Goal: Task Accomplishment & Management: Complete application form

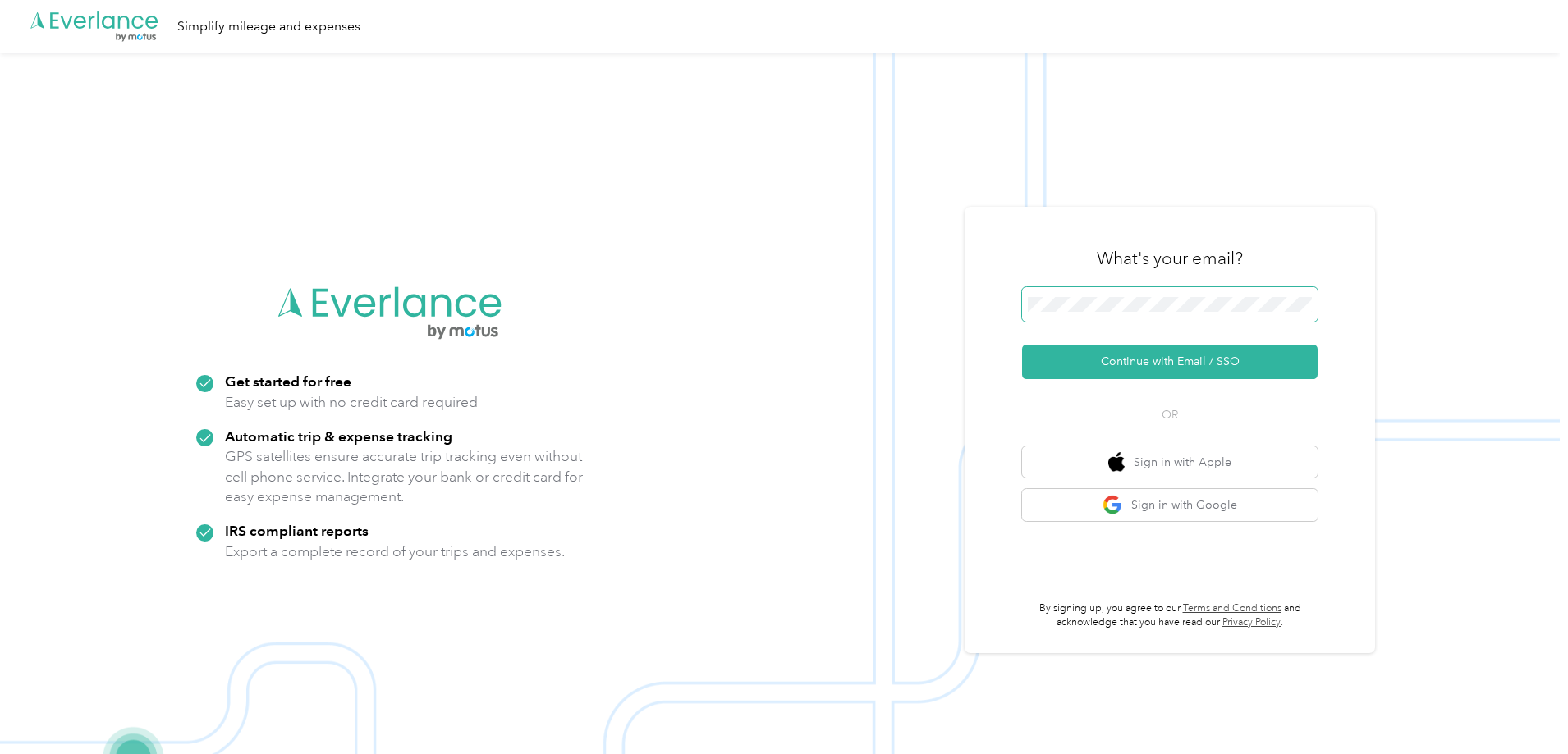
click at [1183, 289] on span at bounding box center [1170, 305] width 295 height 35
click at [1151, 362] on button "Continue with Email / SSO" at bounding box center [1170, 362] width 295 height 35
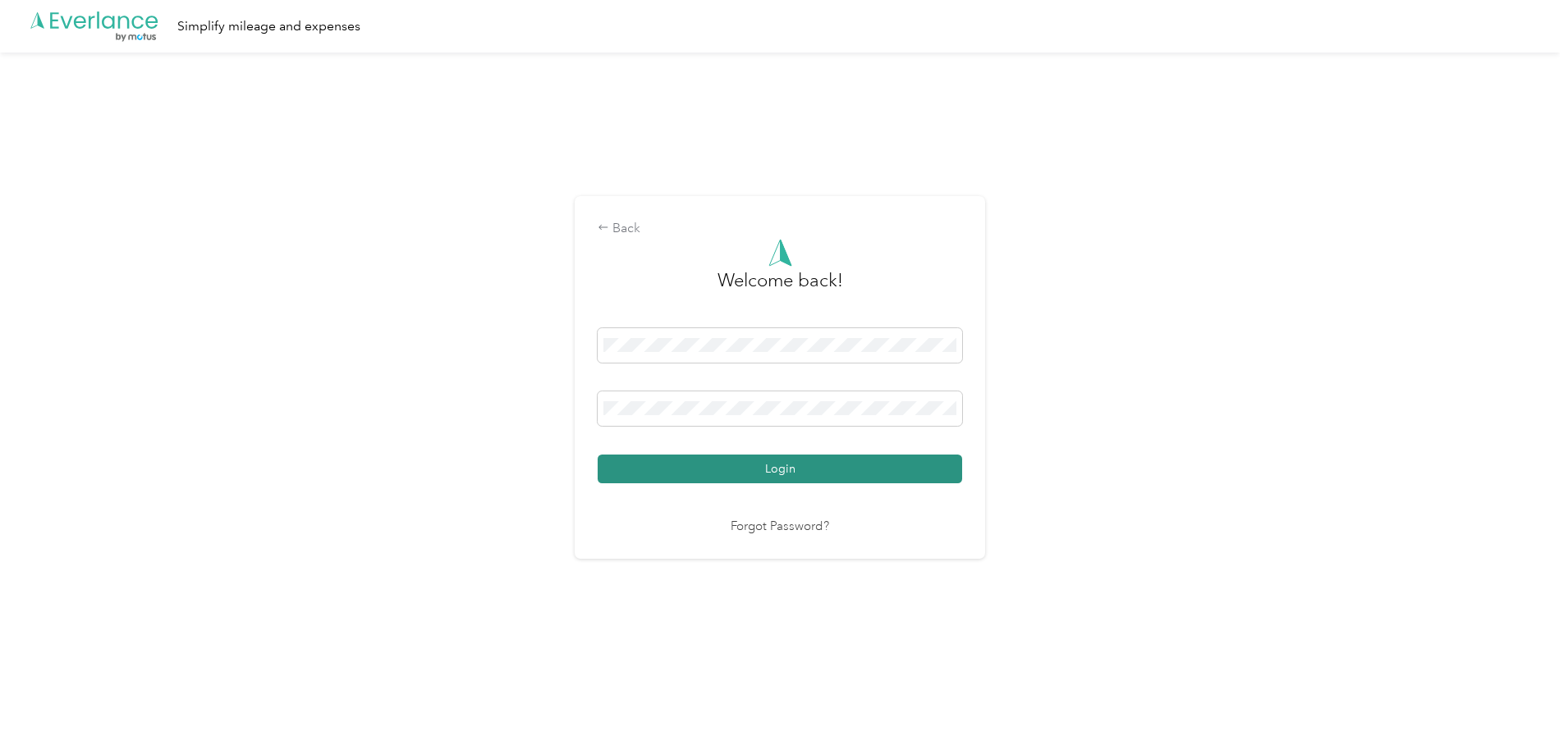
click at [838, 477] on button "Login" at bounding box center [779, 469] width 365 height 29
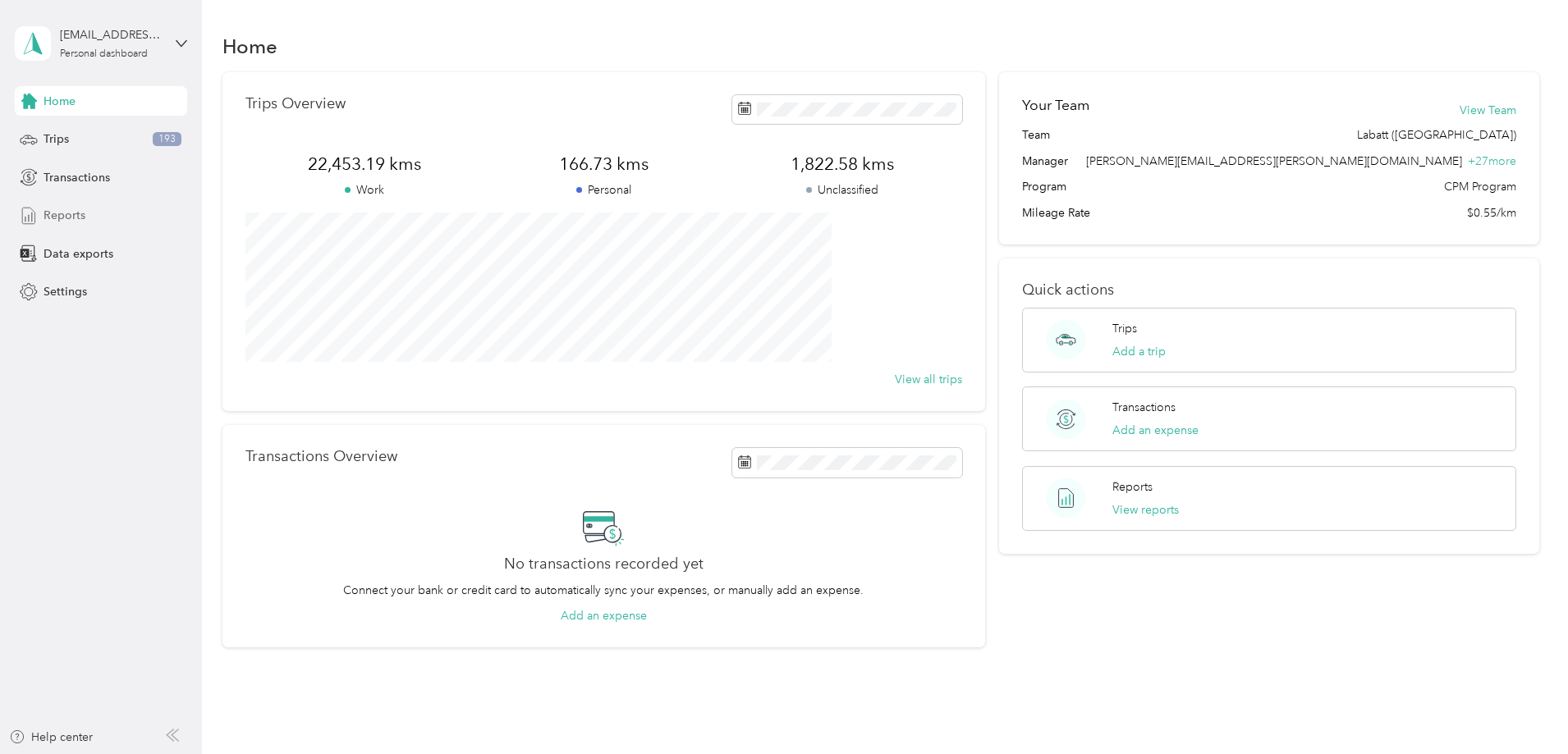
click at [79, 205] on div "Reports" at bounding box center [100, 215] width 172 height 30
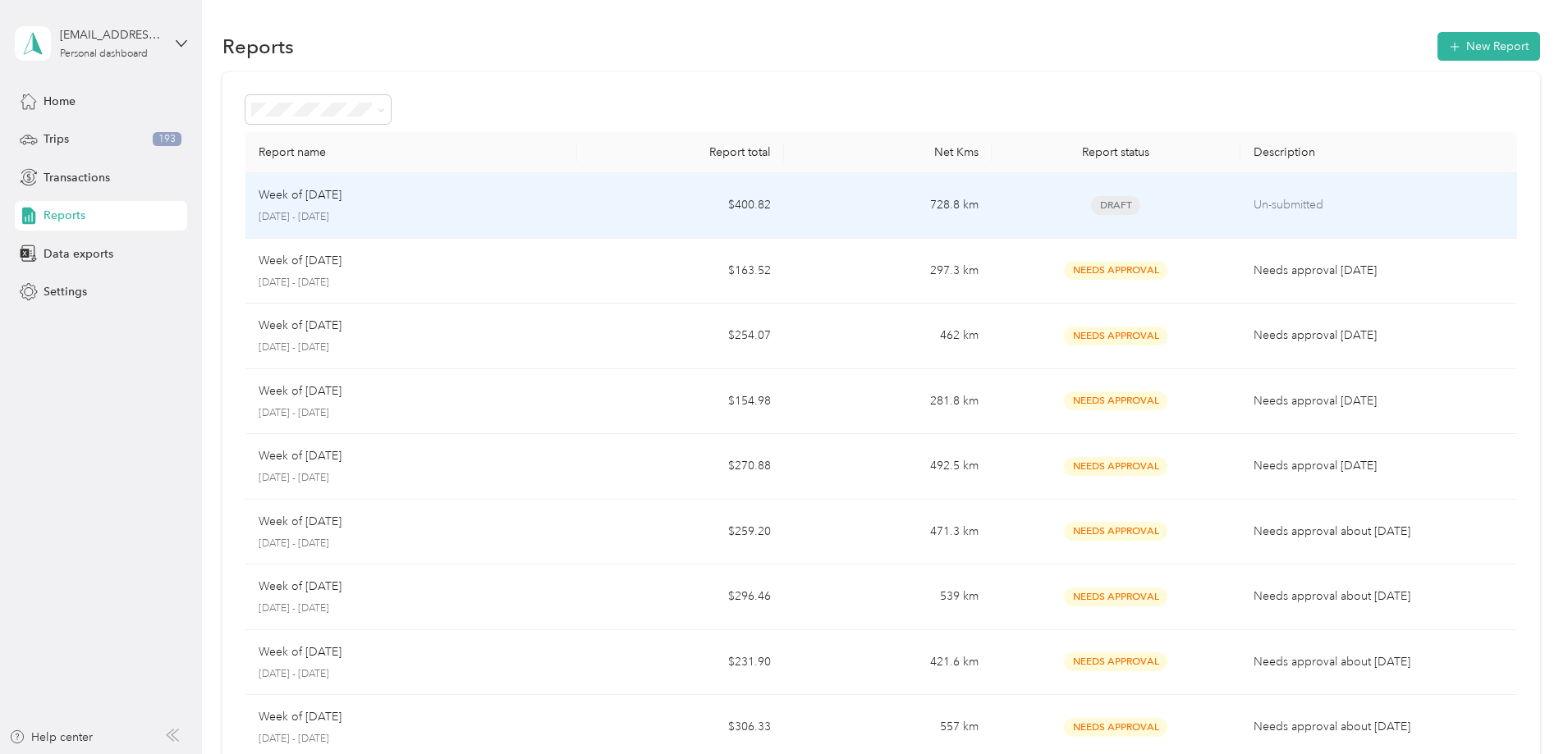
click at [564, 210] on p "[DATE] - [DATE]" at bounding box center [411, 216] width 305 height 14
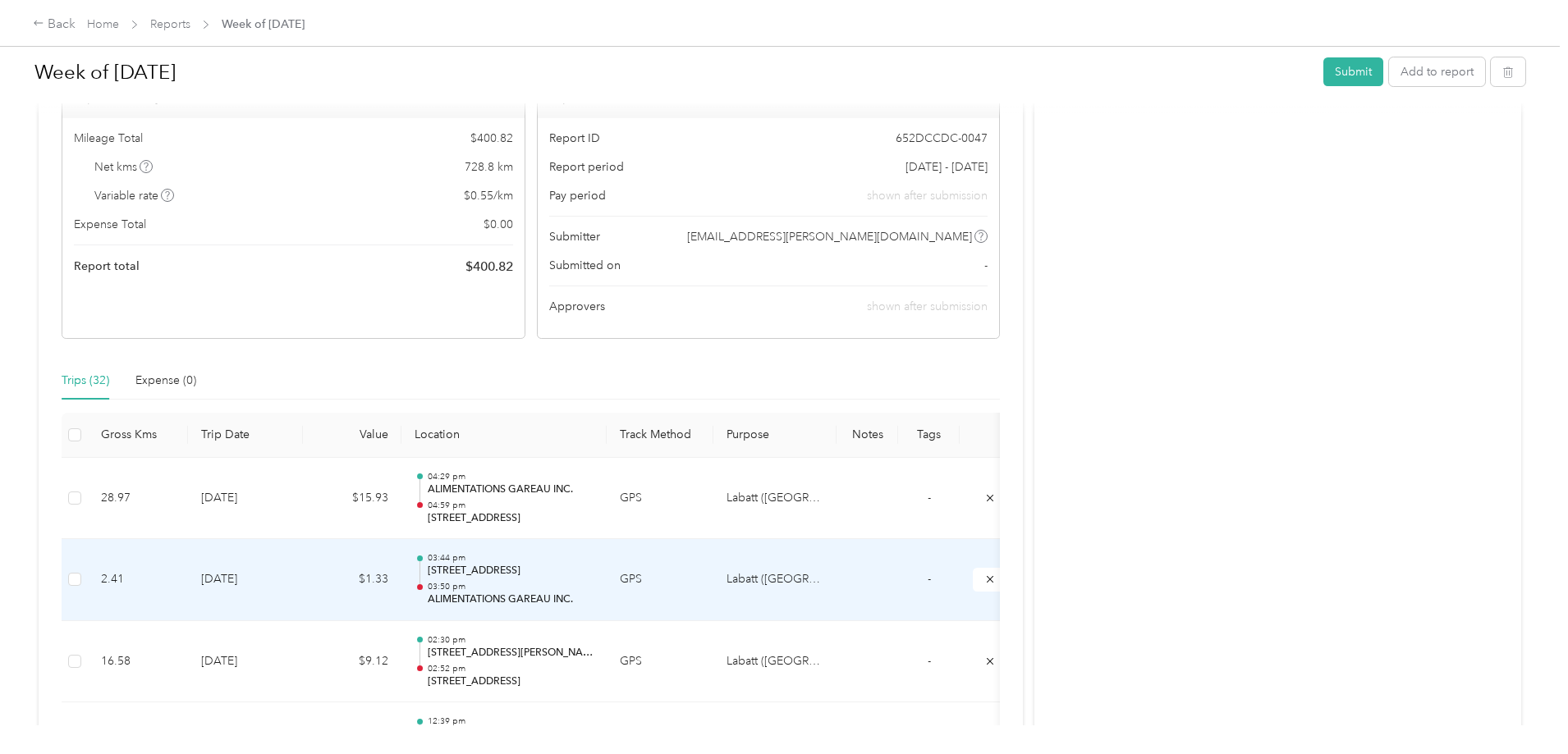
scroll to position [246, 0]
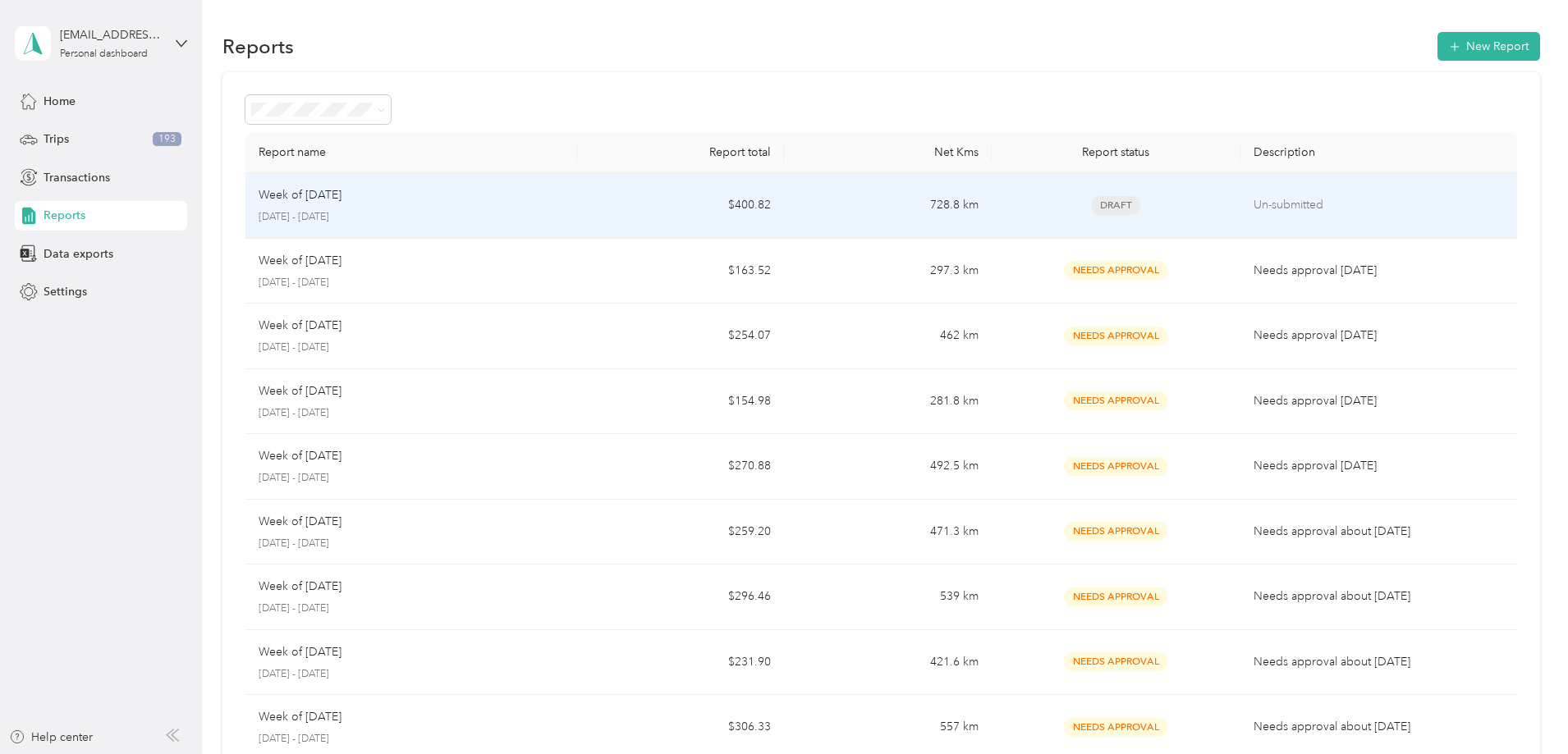
click at [533, 209] on div "Week of [DATE] [DATE] - [DATE]" at bounding box center [411, 206] width 305 height 38
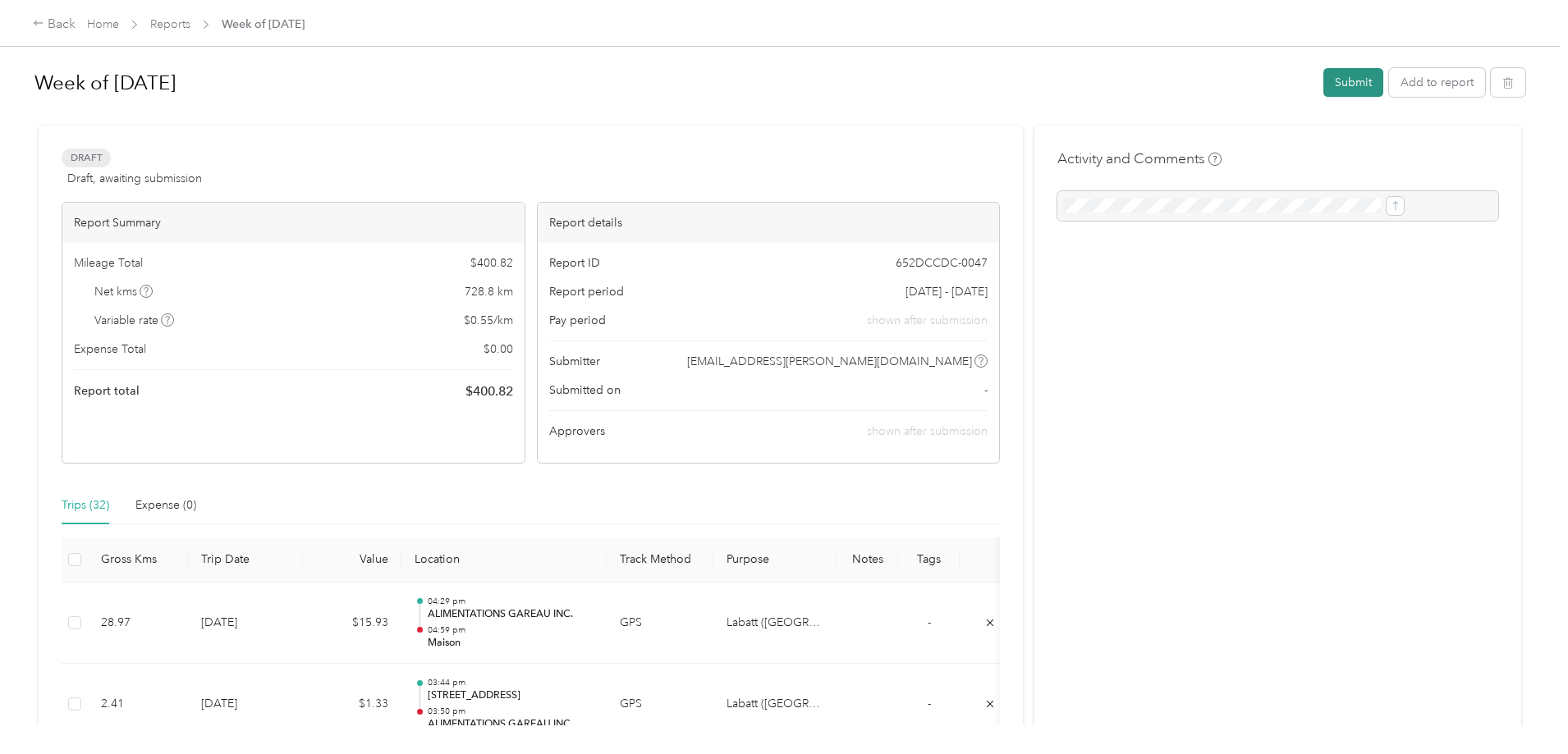
click at [1324, 75] on button "Submit" at bounding box center [1353, 83] width 60 height 29
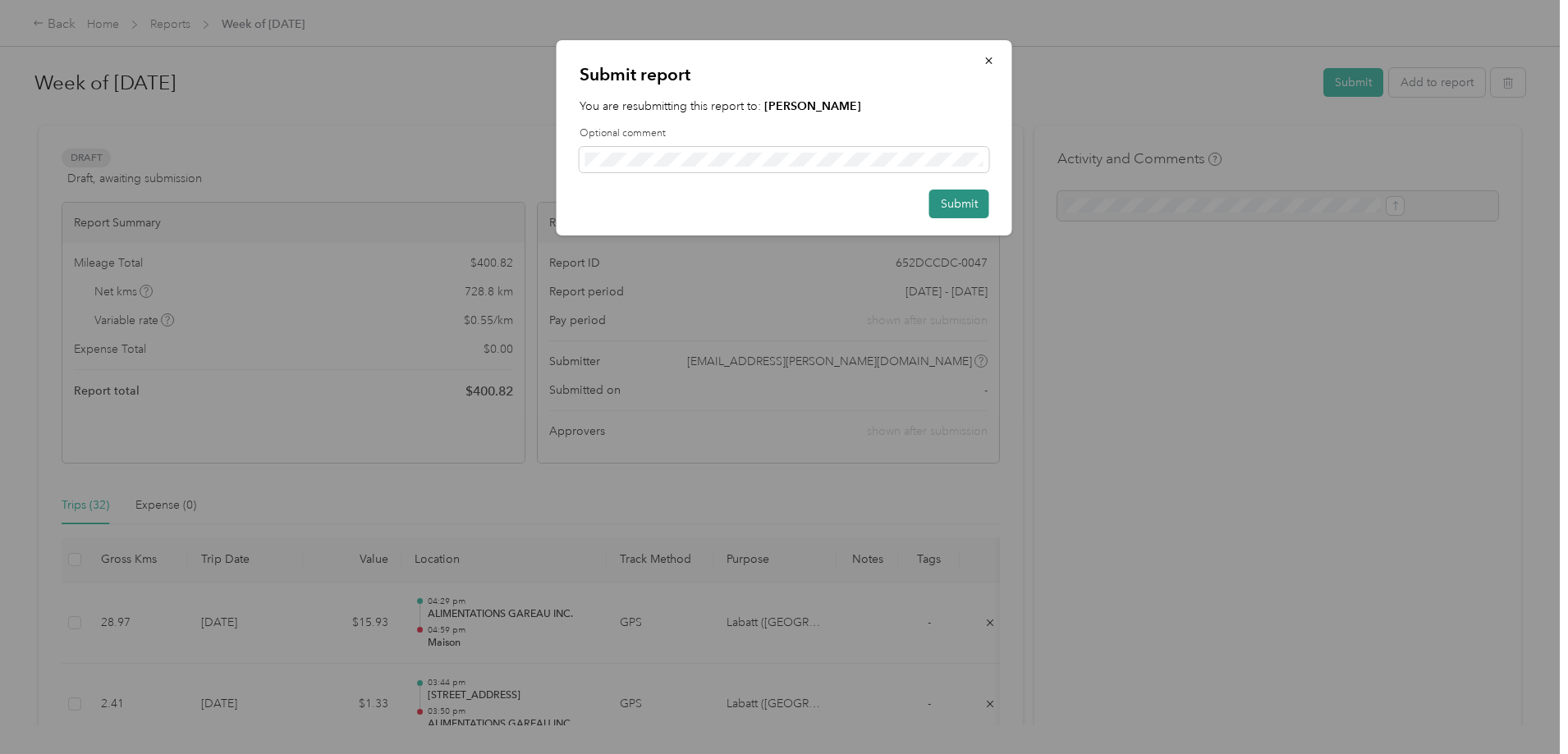
click at [970, 201] on button "Submit" at bounding box center [959, 204] width 60 height 29
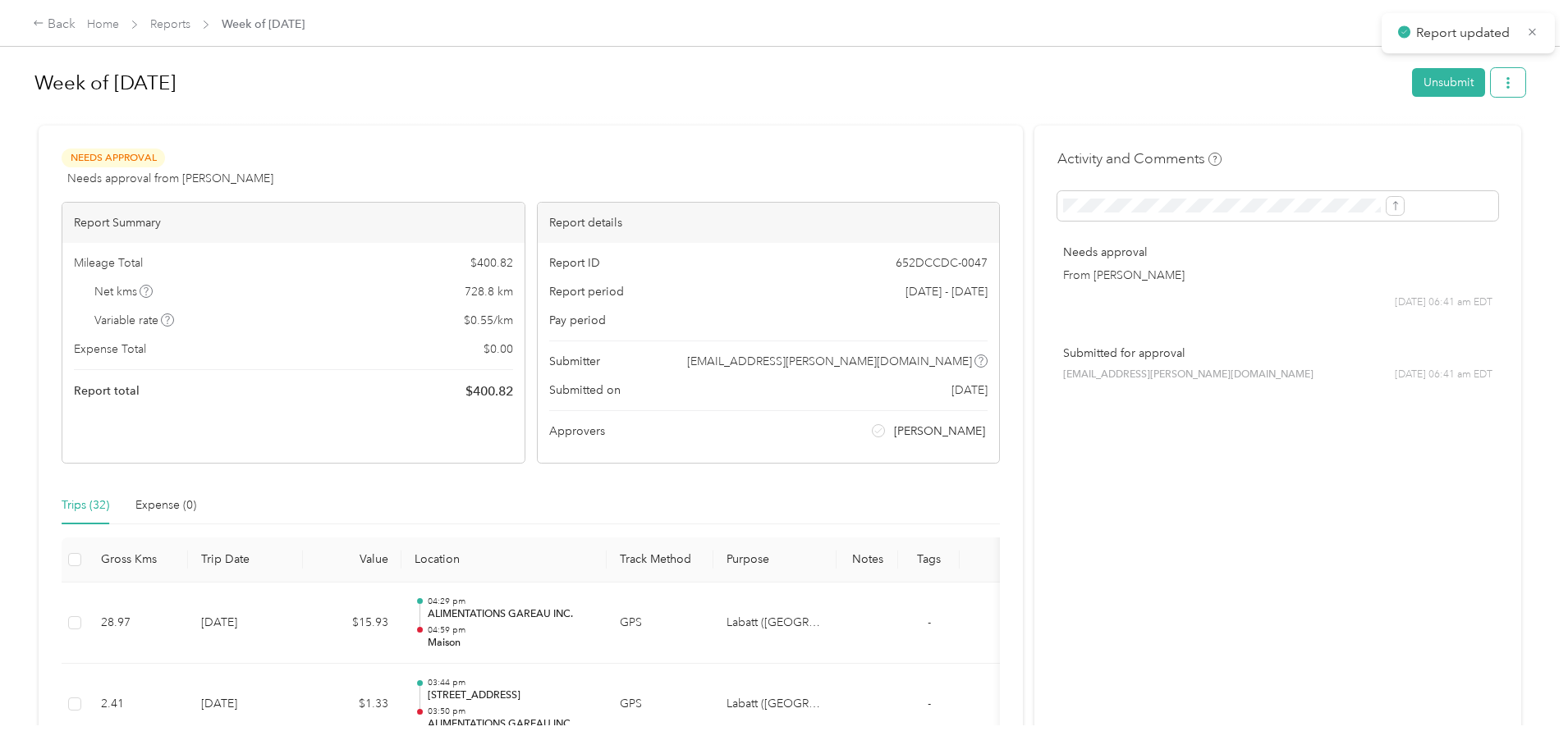
click at [1491, 85] on button "button" at bounding box center [1508, 83] width 35 height 29
click at [1335, 153] on li "Download" at bounding box center [1330, 143] width 120 height 29
click at [1311, 148] on span "Download" at bounding box center [1327, 143] width 54 height 17
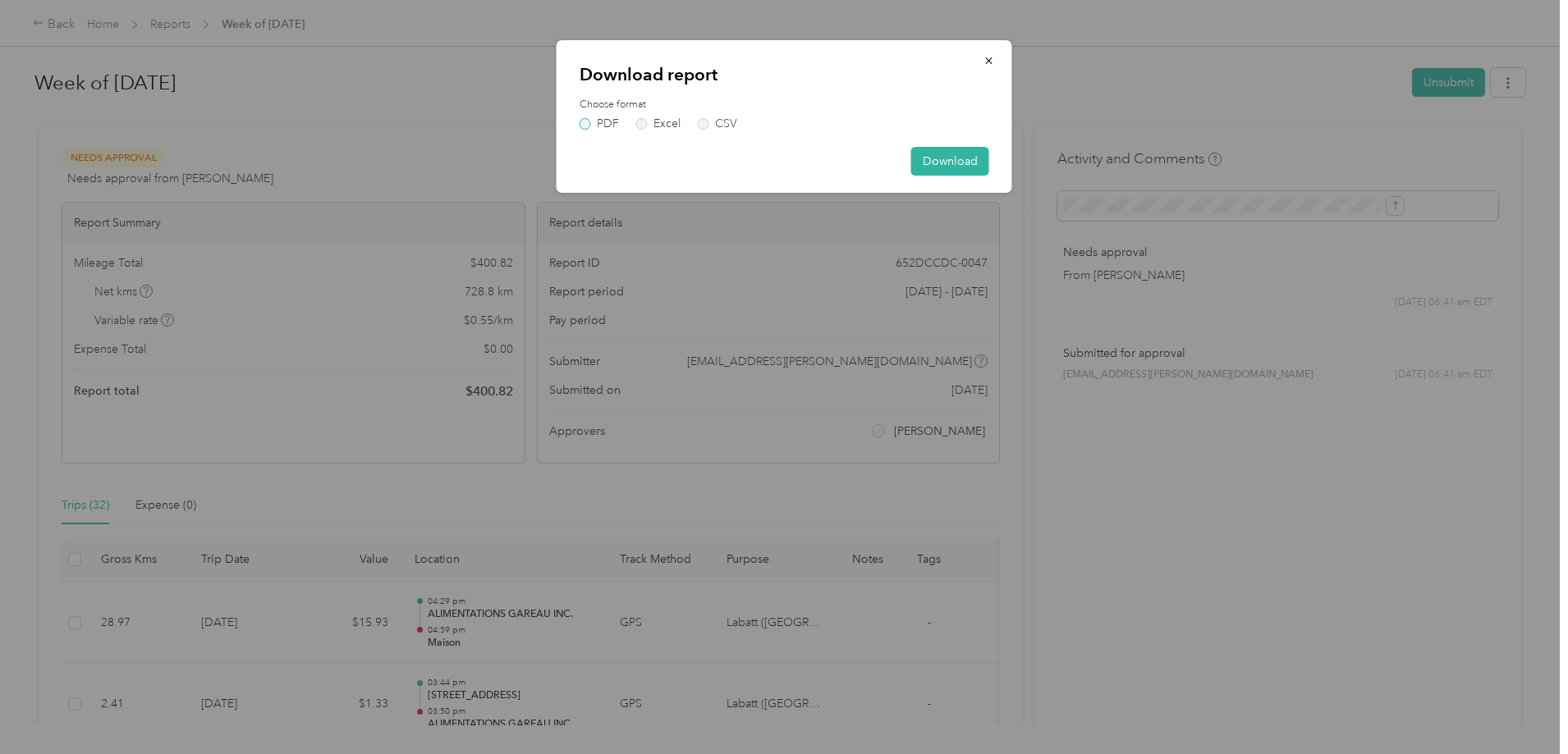
click at [586, 126] on label "PDF" at bounding box center [599, 124] width 39 height 12
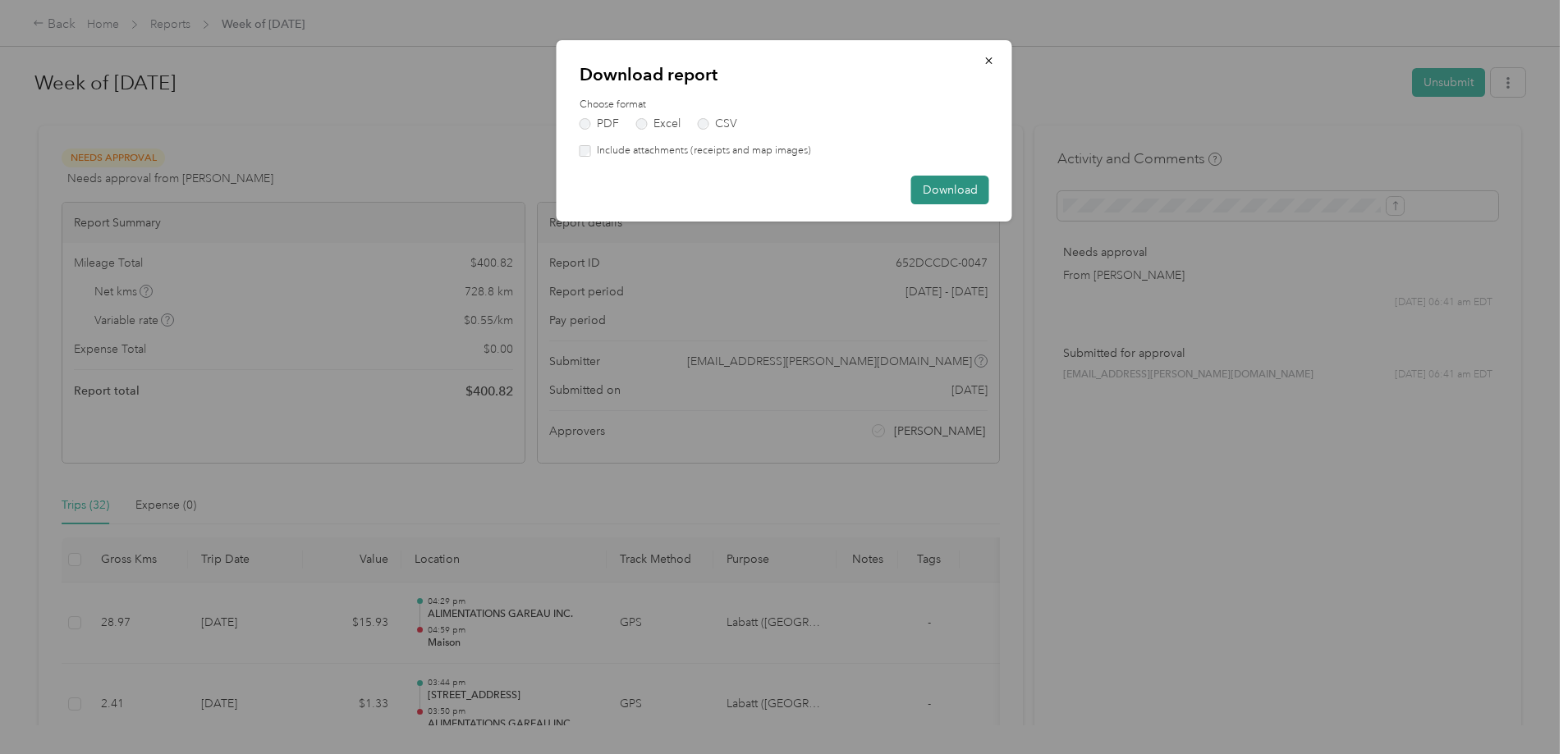
click at [949, 188] on button "Download" at bounding box center [949, 190] width 78 height 29
